Goal: Task Accomplishment & Management: Manage account settings

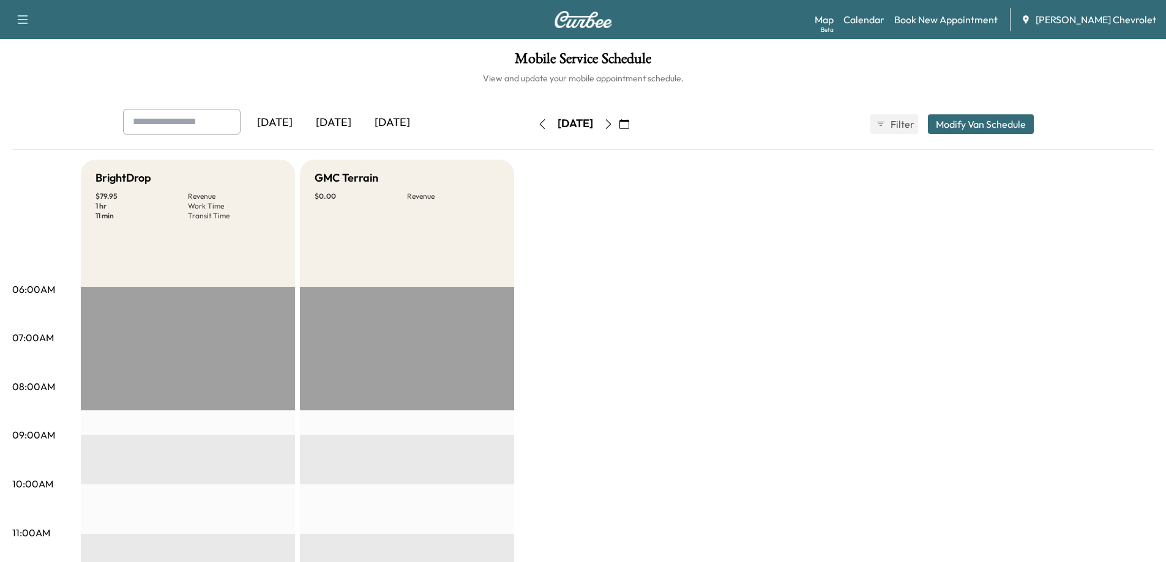
click at [345, 125] on div "[DATE]" at bounding box center [333, 123] width 59 height 28
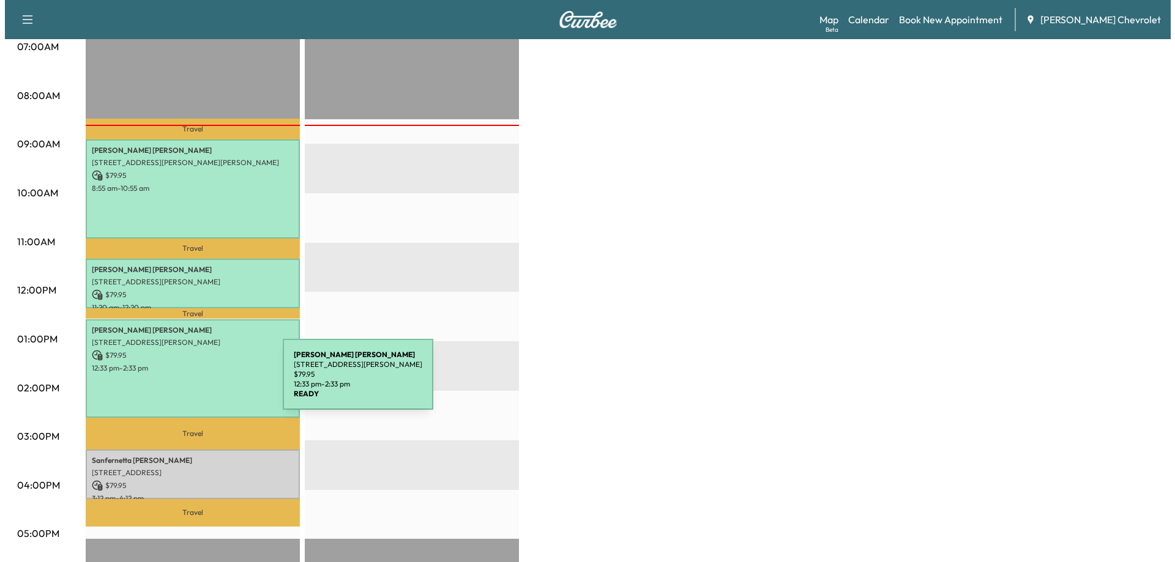
scroll to position [306, 0]
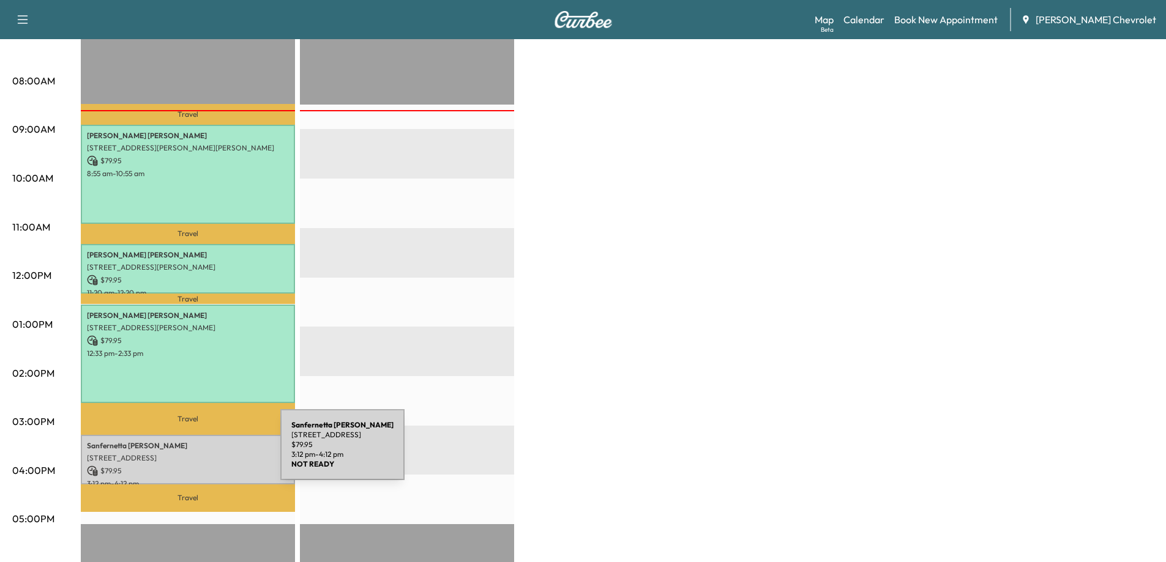
click at [188, 453] on p "[STREET_ADDRESS]" at bounding box center [188, 458] width 202 height 10
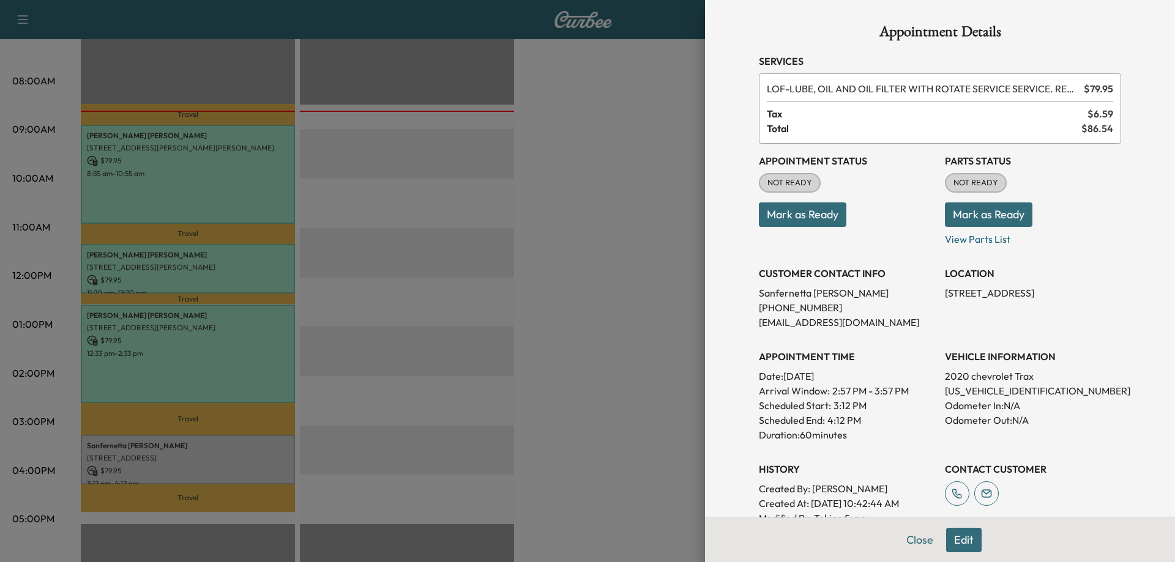
scroll to position [61, 0]
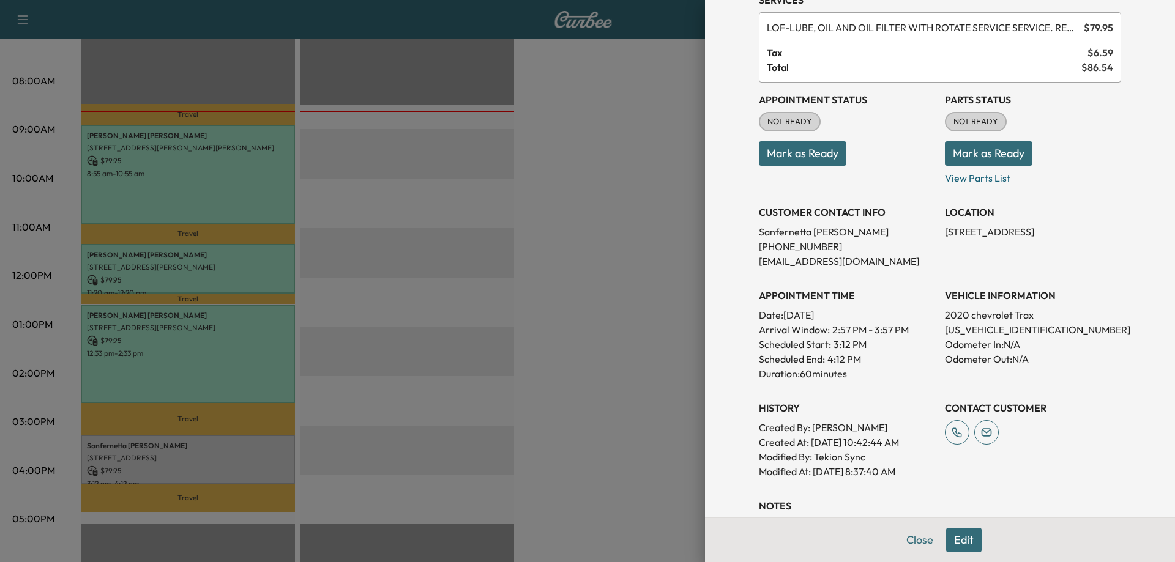
click at [602, 308] on div at bounding box center [587, 281] width 1175 height 562
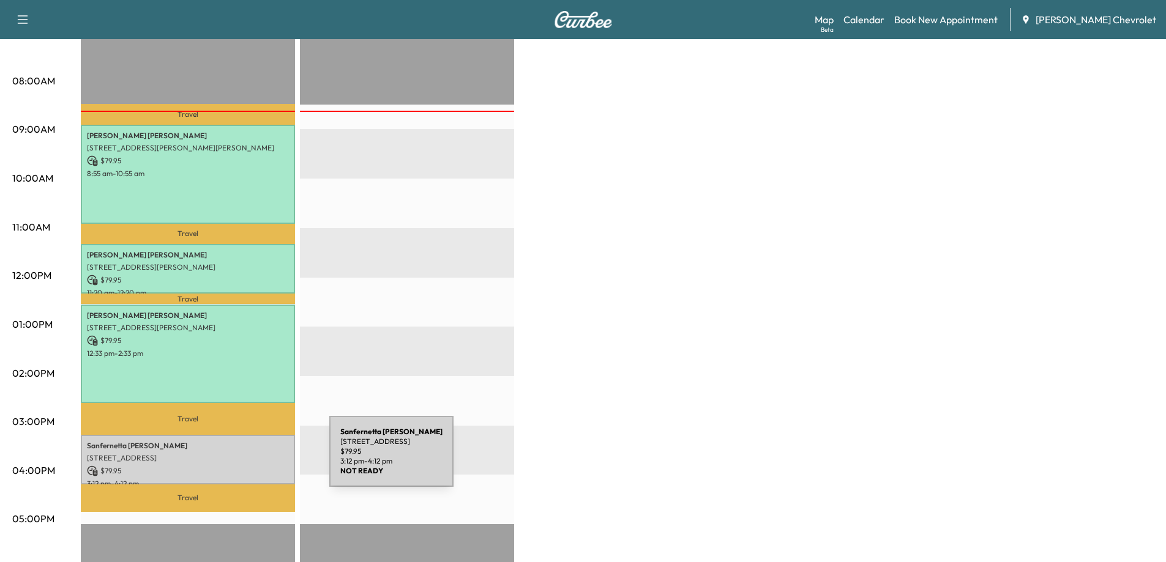
click at [237, 459] on div "Sanfernetta [PERSON_NAME] [STREET_ADDRESS] $ 79.95 3:12 pm - 4:12 pm" at bounding box center [188, 460] width 214 height 50
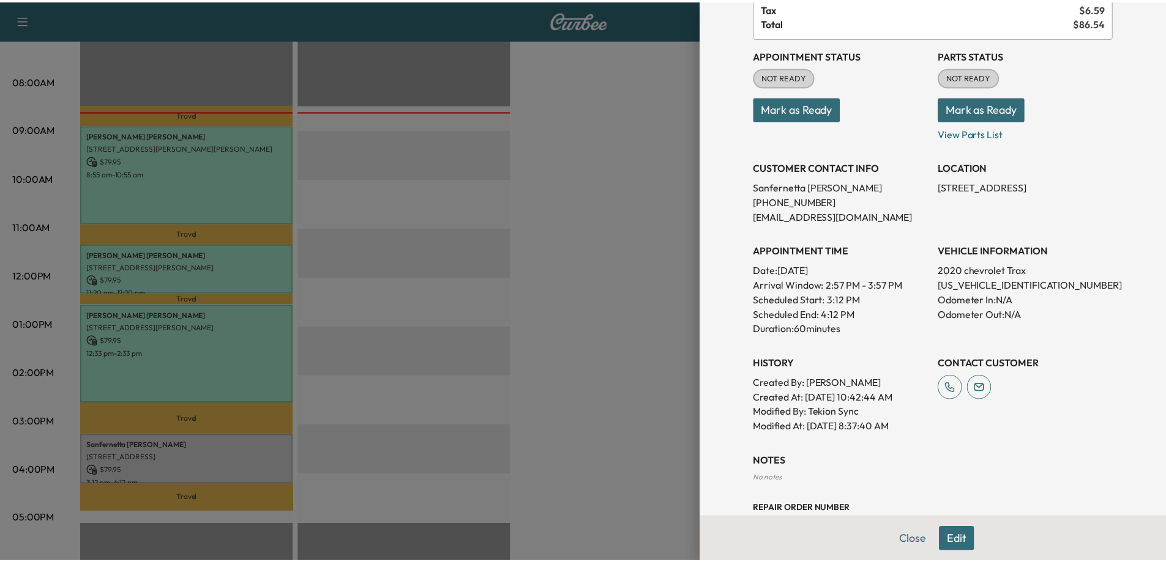
scroll to position [122, 0]
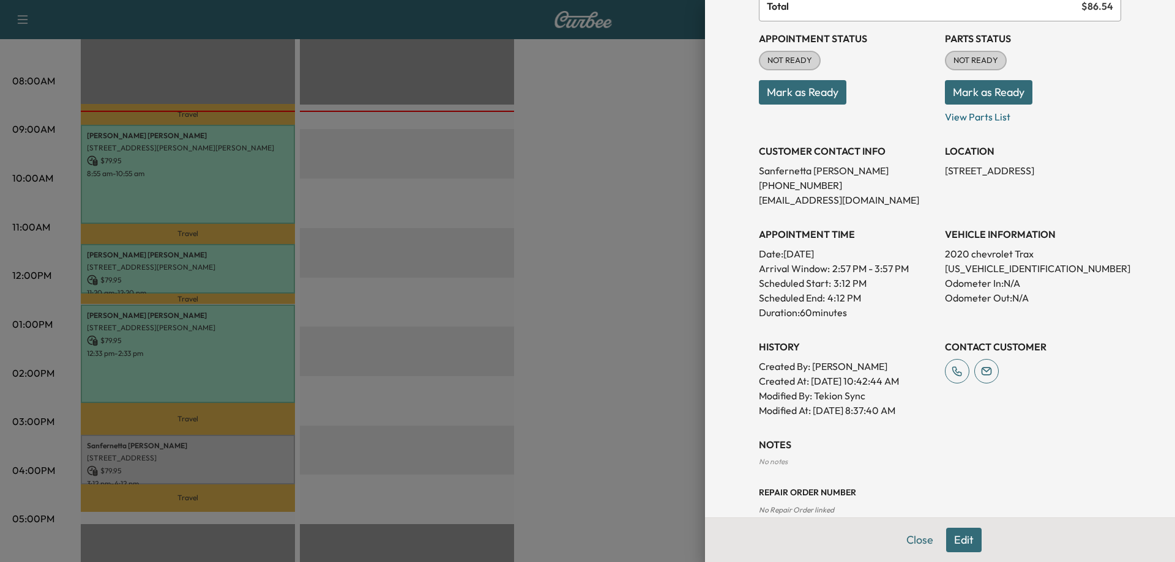
click at [628, 401] on div at bounding box center [587, 281] width 1175 height 562
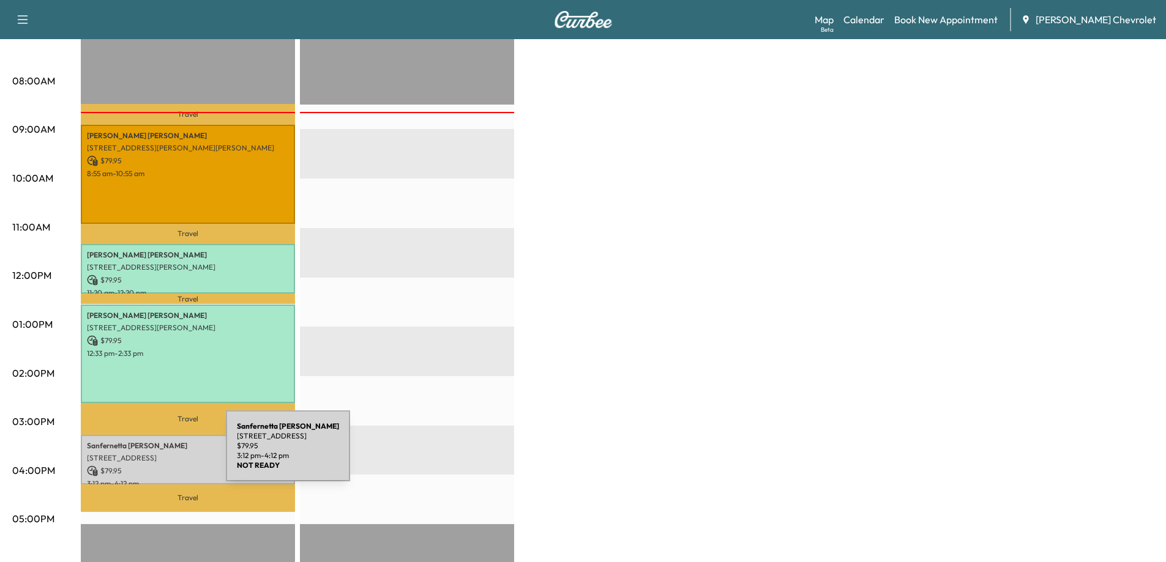
click at [134, 453] on p "[STREET_ADDRESS]" at bounding box center [188, 458] width 202 height 10
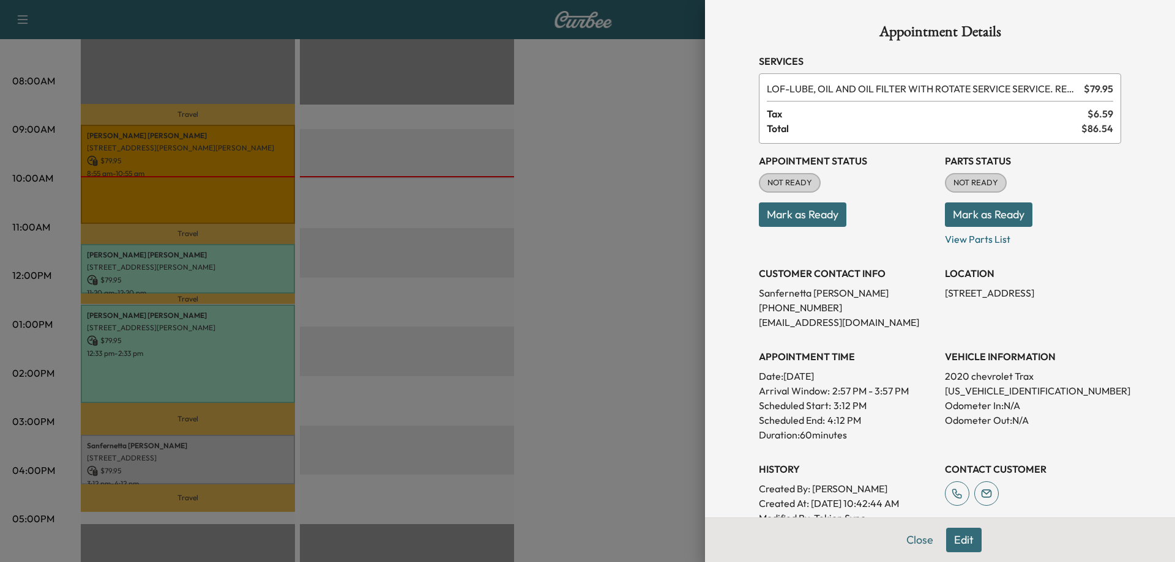
click at [947, 542] on button "Edit" at bounding box center [963, 540] width 35 height 24
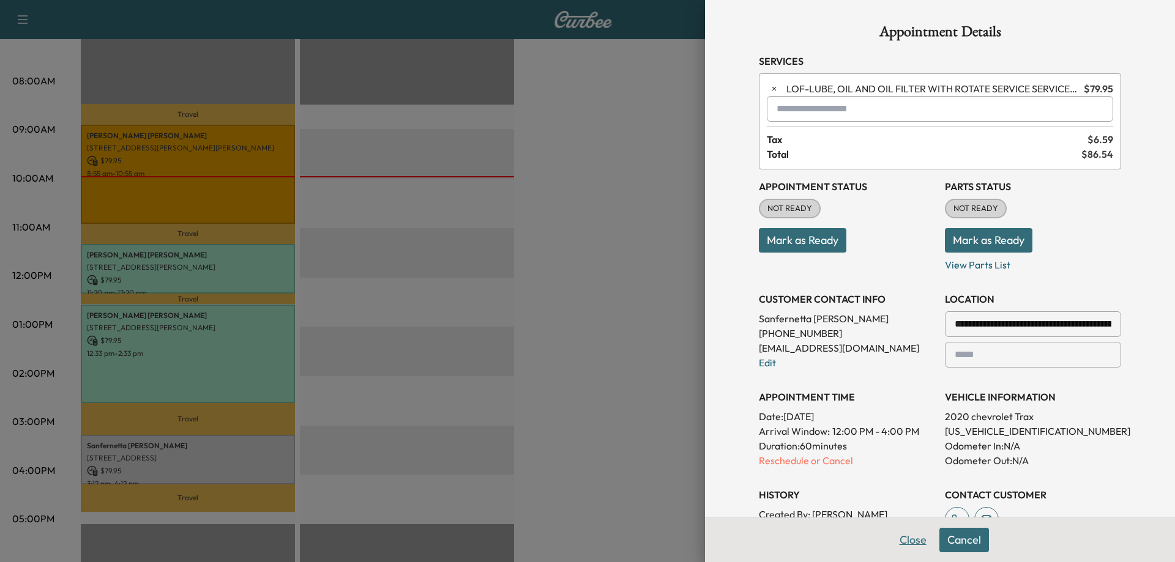
click at [896, 545] on button "Close" at bounding box center [913, 540] width 43 height 24
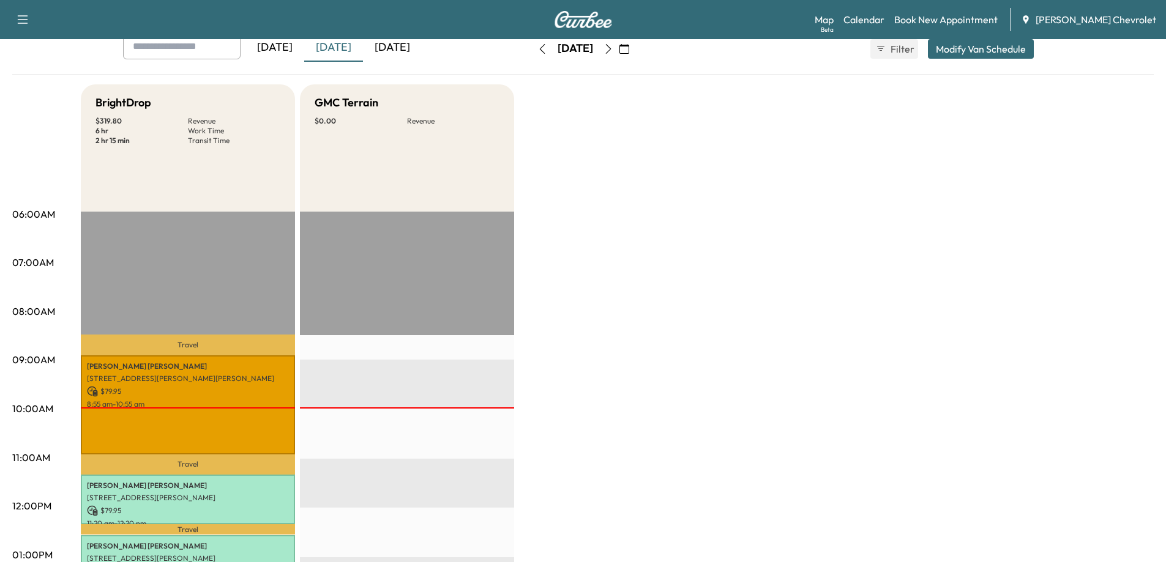
scroll to position [0, 0]
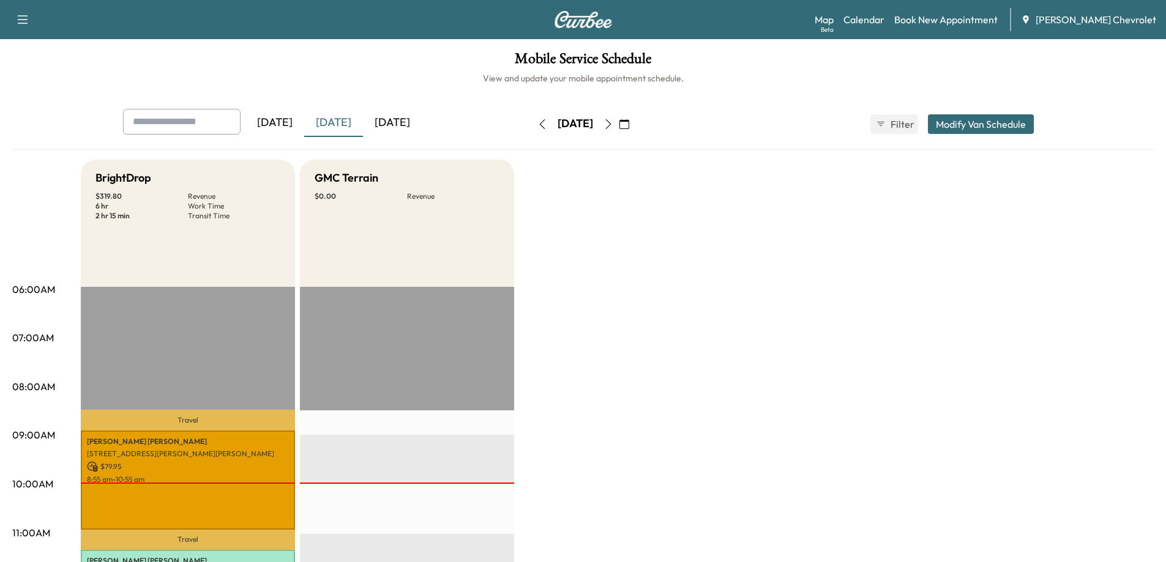
click at [613, 124] on icon "button" at bounding box center [608, 124] width 10 height 10
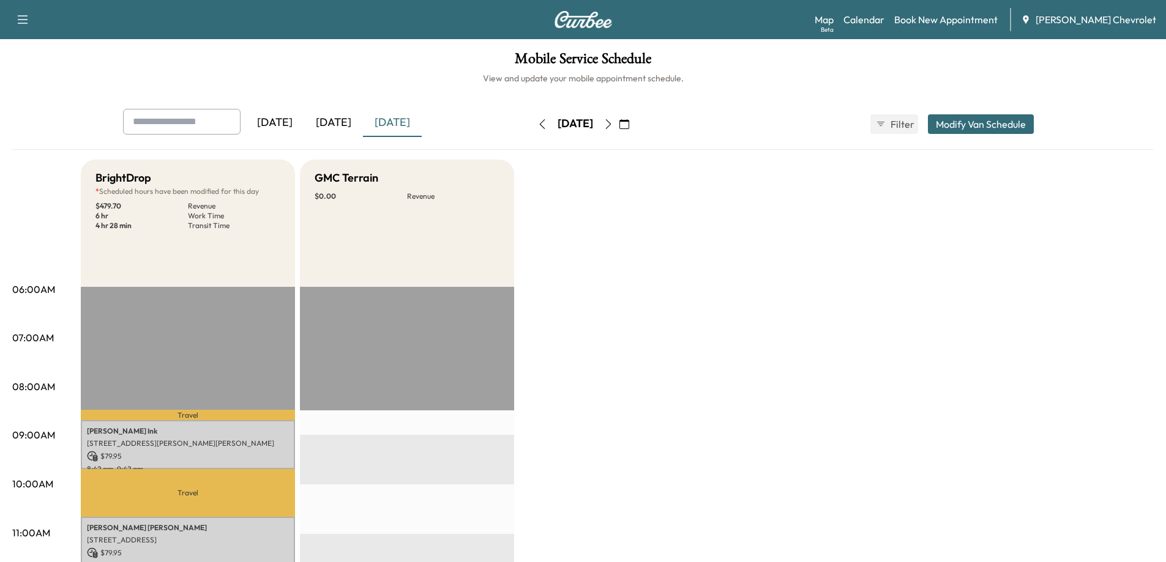
click at [635, 124] on button "button" at bounding box center [624, 124] width 21 height 20
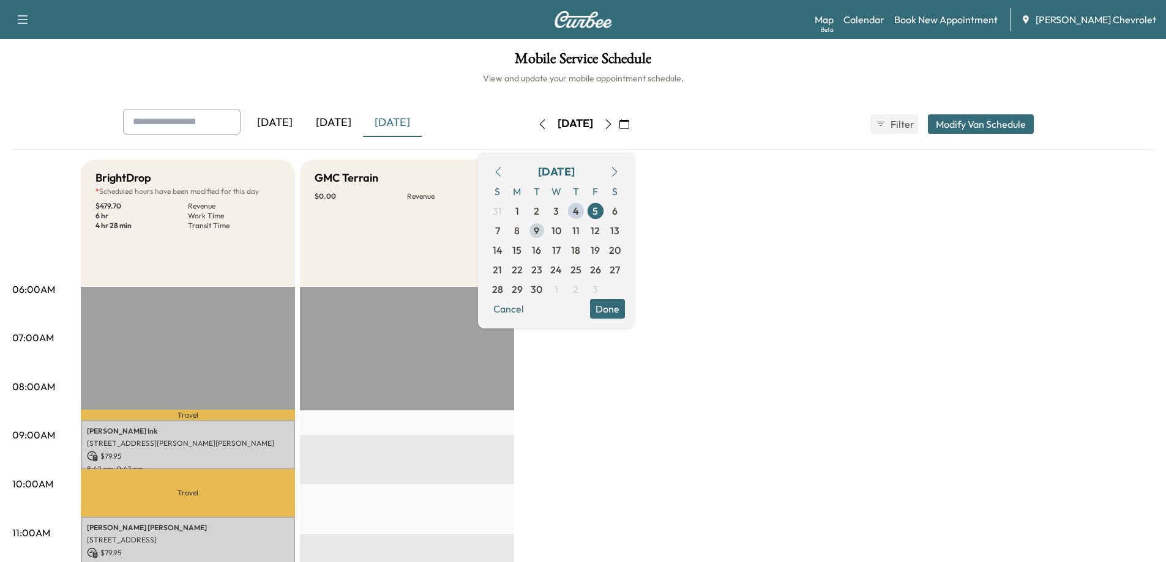
click at [539, 229] on span "9" at bounding box center [537, 230] width 6 height 15
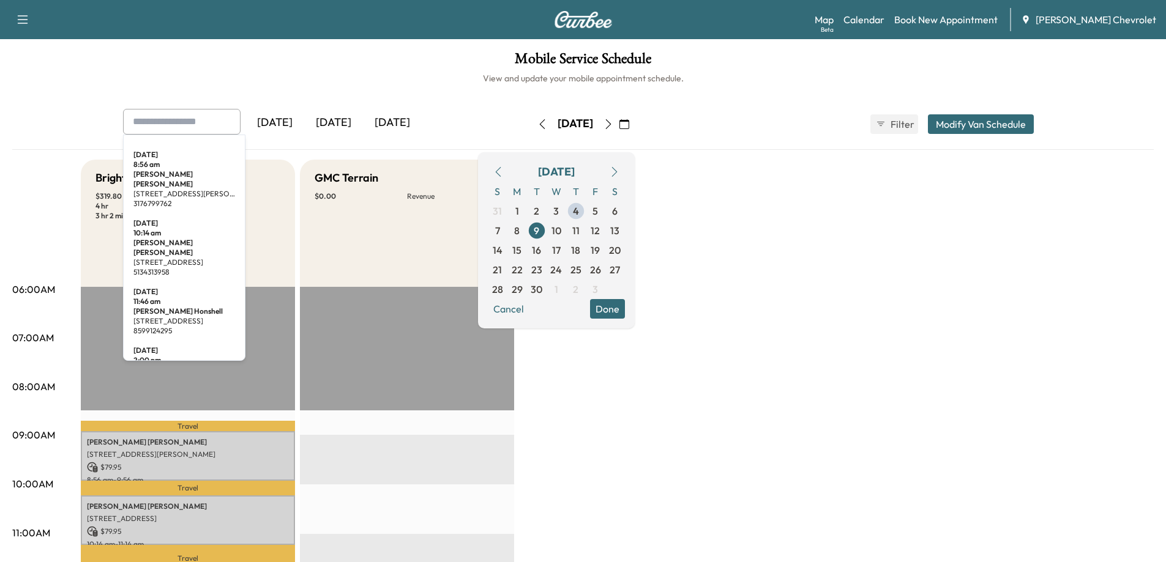
click at [215, 123] on input "text" at bounding box center [181, 122] width 117 height 26
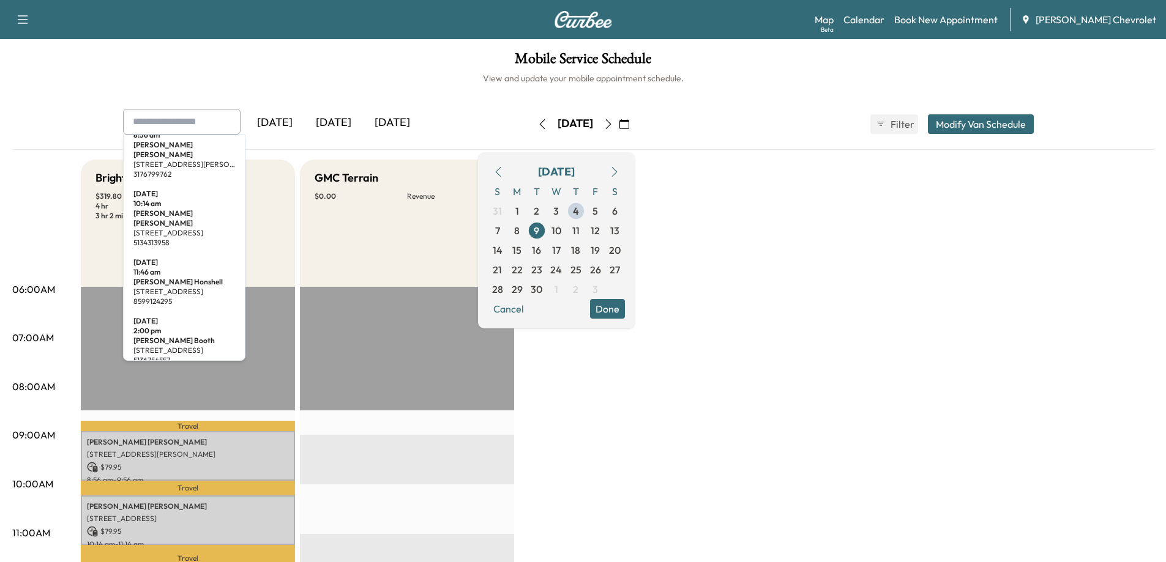
click at [318, 97] on div "Mobile Service Schedule View and update your mobile appointment schedule. [DATE…" at bounding box center [583, 564] width 1166 height 1051
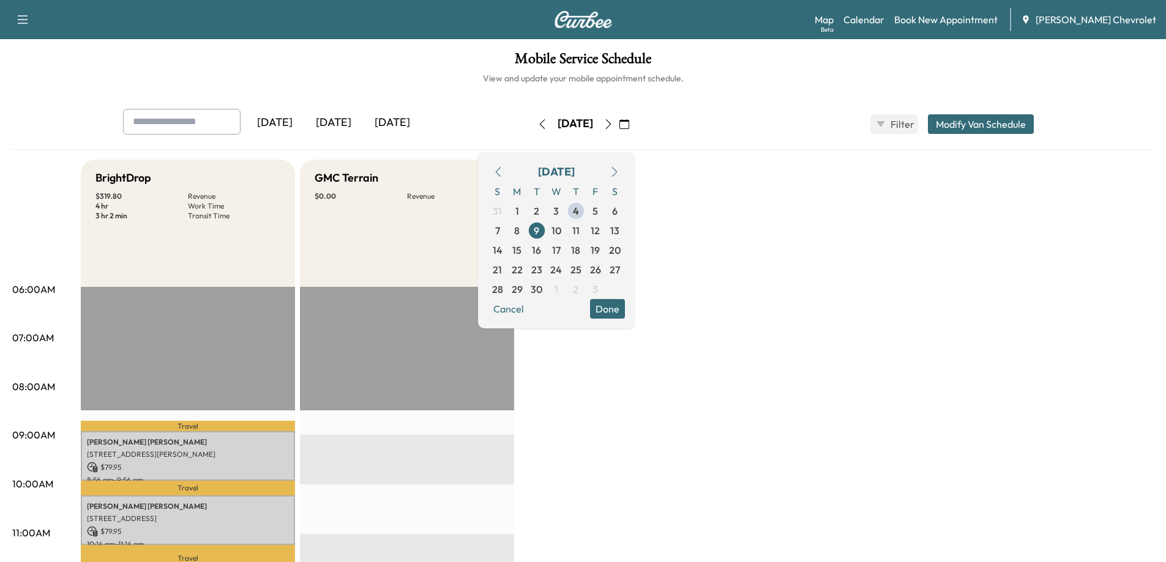
click at [613, 125] on icon "button" at bounding box center [608, 124] width 10 height 10
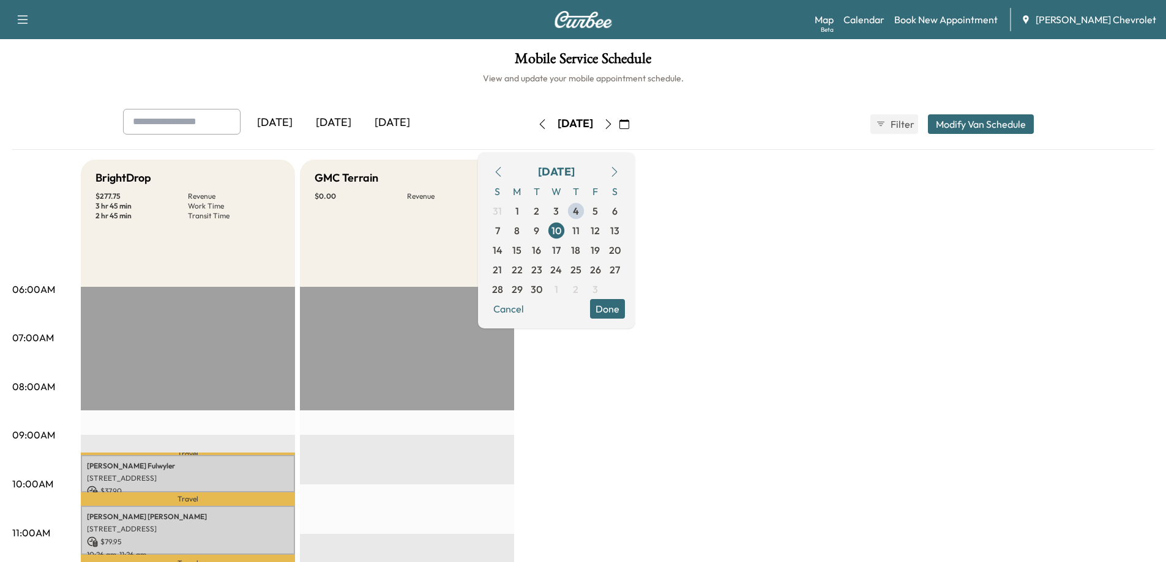
click at [613, 124] on icon "button" at bounding box center [608, 124] width 10 height 10
